Goal: Information Seeking & Learning: Find specific fact

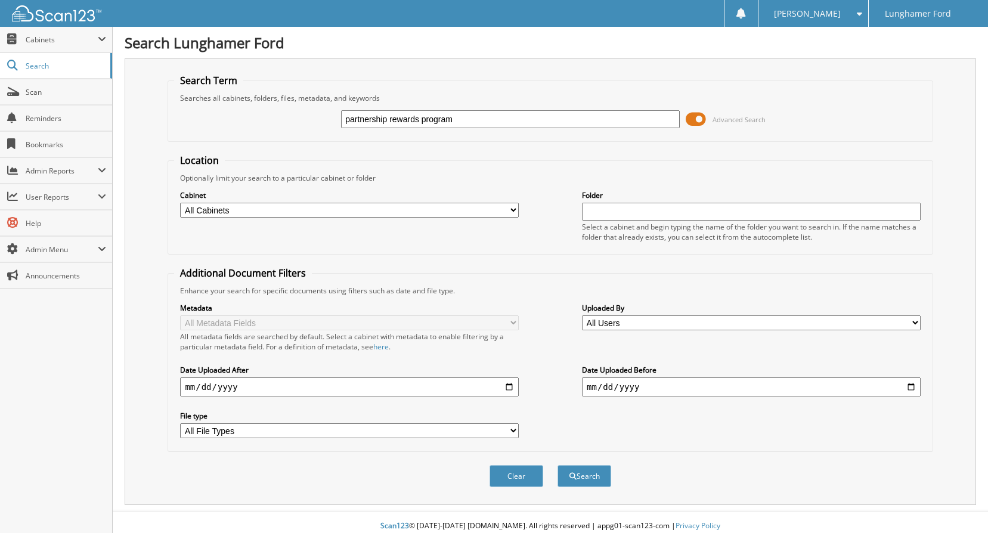
type input "partnership rewards program"
click at [557, 465] on button "Search" at bounding box center [584, 476] width 54 height 22
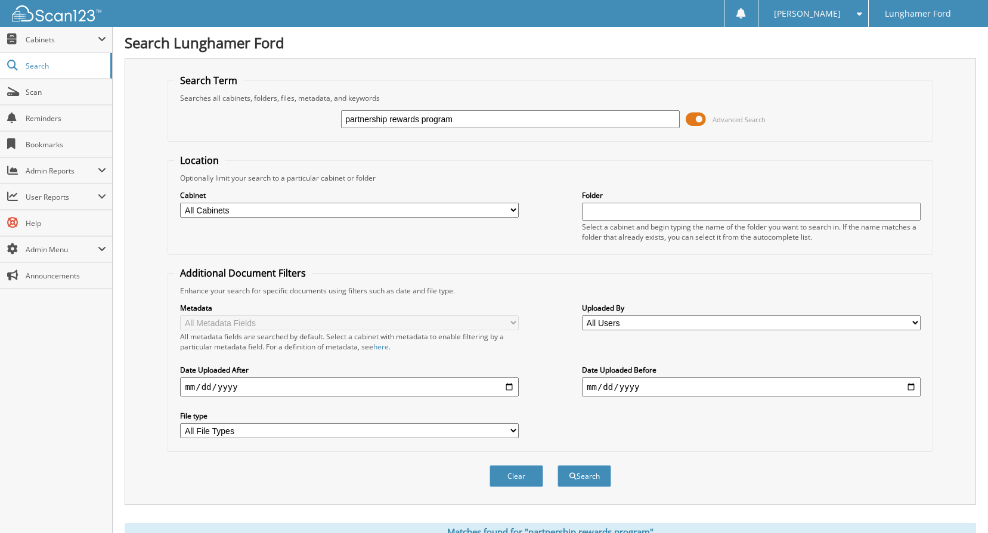
click at [269, 219] on div "Cabinet All Cabinets ACCOUNTS PAYABLE ACCOUNTS RECEIVABLE ACH BANK REC CAR DEAL…" at bounding box center [550, 215] width 752 height 65
click at [277, 204] on select "All Cabinets ACCOUNTS PAYABLE ACCOUNTS RECEIVABLE ACH BANK REC CAR DEALS - AUTO…" at bounding box center [349, 210] width 339 height 15
click at [180, 203] on select "All Cabinets ACCOUNTS PAYABLE ACCOUNTS RECEIVABLE ACH BANK REC CAR DEALS - AUTO…" at bounding box center [349, 210] width 339 height 15
click at [306, 210] on select "All Cabinets ACCOUNTS PAYABLE ACCOUNTS RECEIVABLE ACH BANK REC CAR DEALS - AUTO…" at bounding box center [349, 210] width 339 height 15
select select "42429"
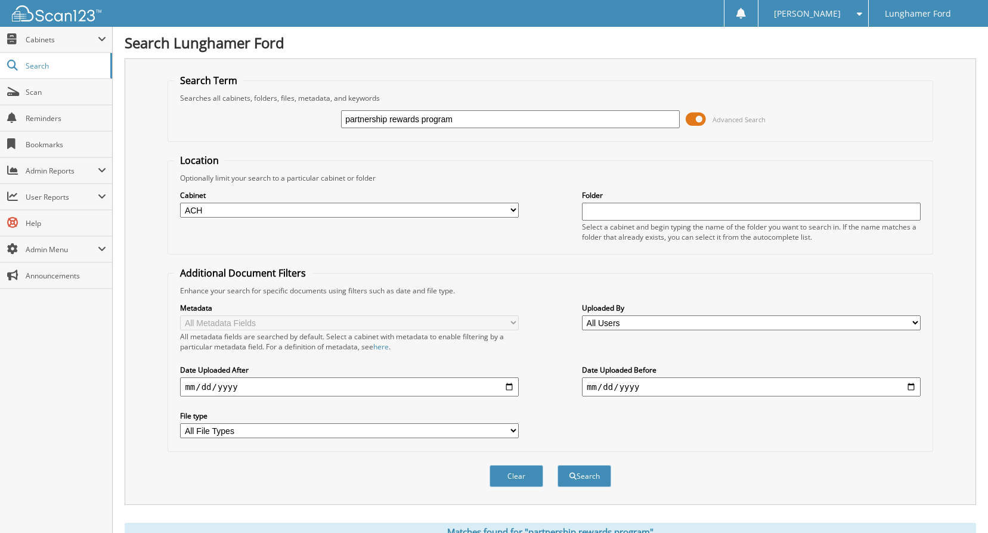
click at [180, 203] on select "All Cabinets ACCOUNTS PAYABLE ACCOUNTS RECEIVABLE ACH BANK REC CAR DEALS - AUTO…" at bounding box center [349, 210] width 339 height 15
click at [582, 476] on button "Search" at bounding box center [584, 476] width 54 height 22
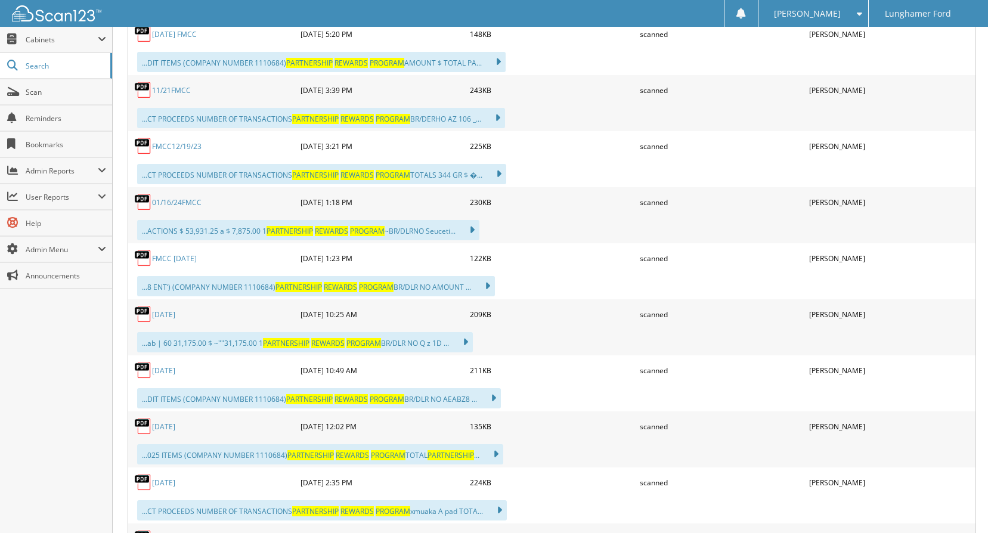
scroll to position [656, 0]
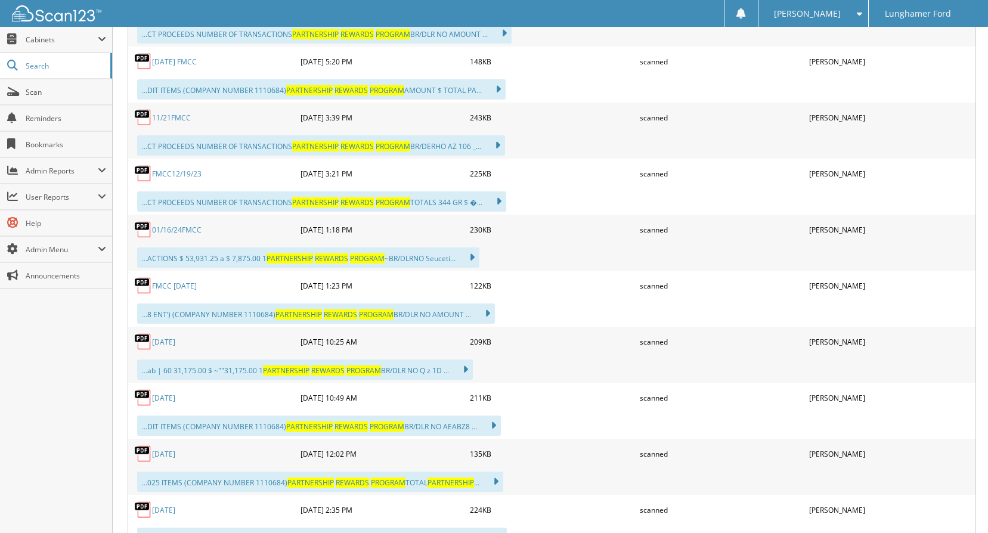
click at [176, 117] on link "11/21FMCC" at bounding box center [171, 118] width 39 height 10
click at [758, 26] on div at bounding box center [741, 13] width 34 height 27
